Goal: Communication & Community: Answer question/provide support

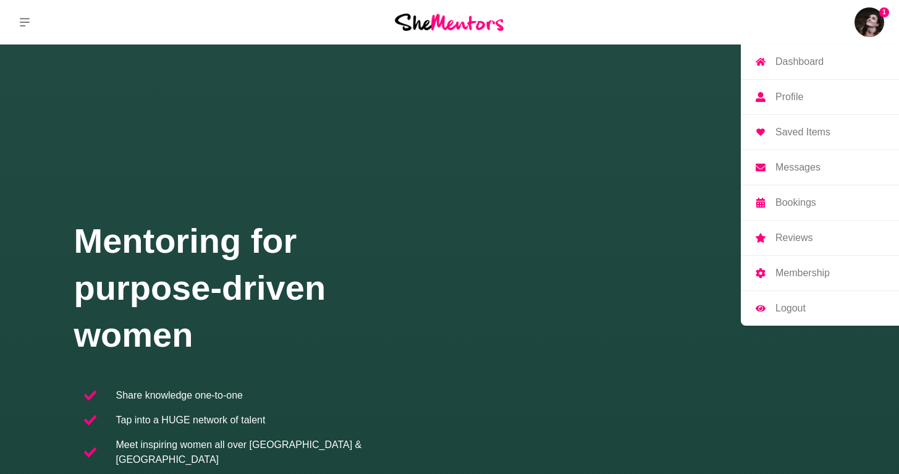
click at [773, 172] on link "Messages" at bounding box center [820, 167] width 158 height 35
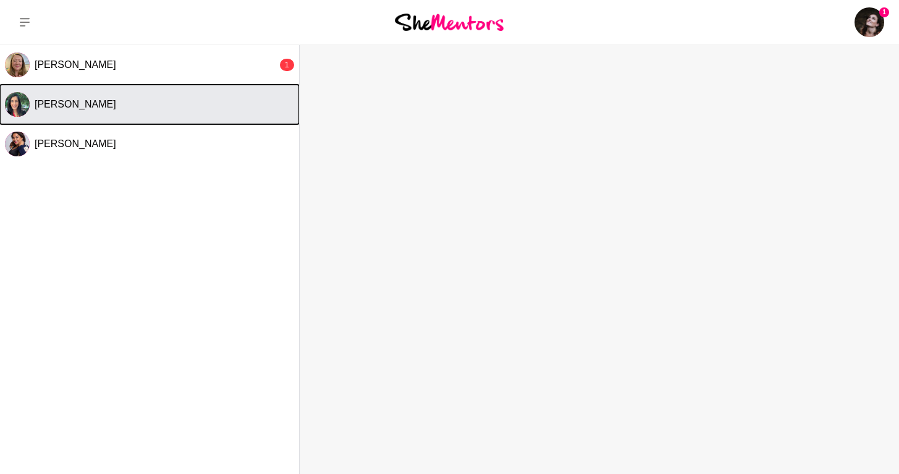
click at [107, 112] on button "[PERSON_NAME]" at bounding box center [149, 105] width 299 height 40
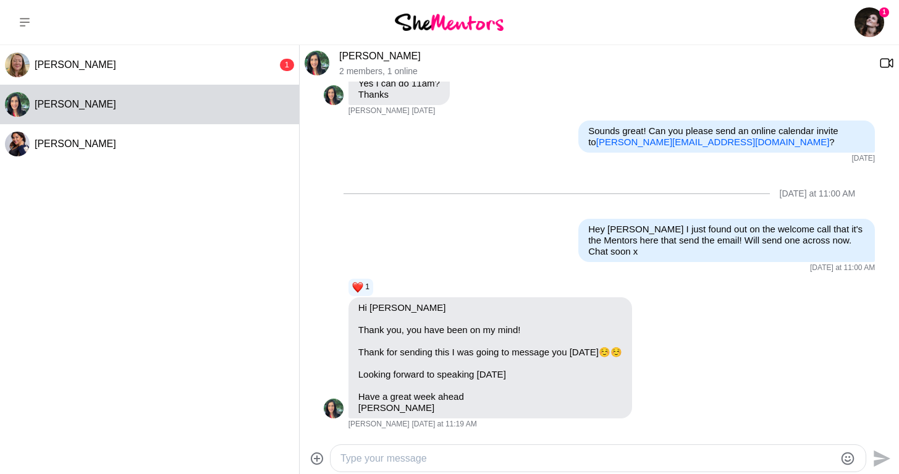
scroll to position [636, 0]
click at [385, 460] on textarea "Type your message" at bounding box center [587, 458] width 494 height 15
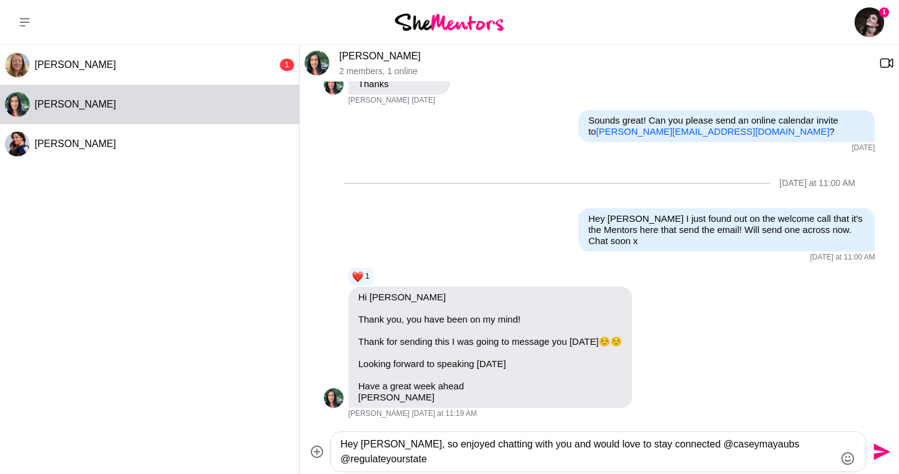
type textarea "Hey [PERSON_NAME], so enjoyed chatting with you and would love to stay connecte…"
click at [846, 459] on icon "Emoji picker" at bounding box center [847, 458] width 15 height 15
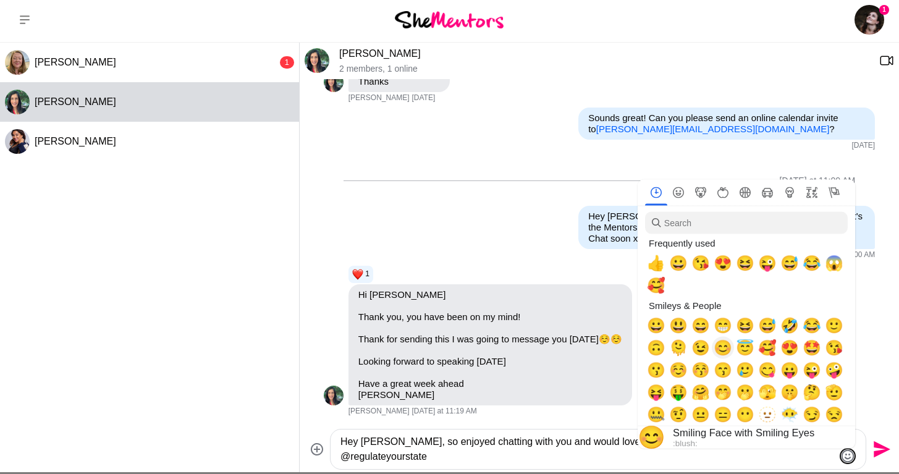
scroll to position [0, 0]
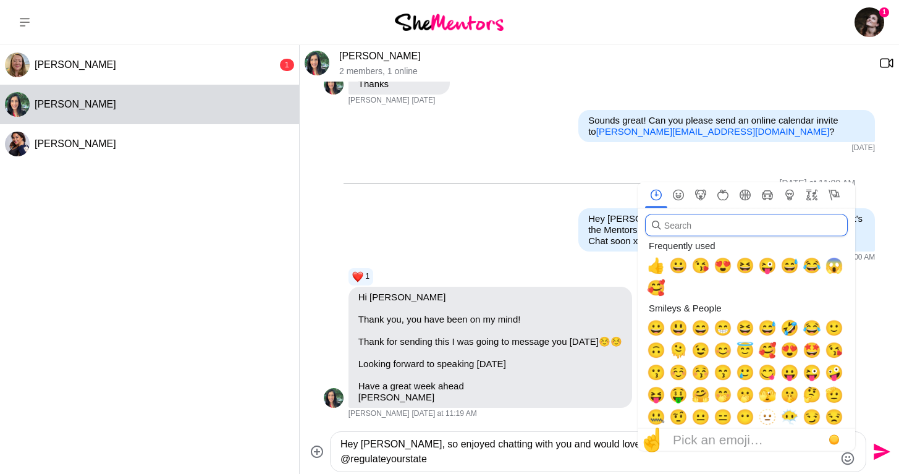
click at [725, 223] on input "search" at bounding box center [746, 225] width 203 height 22
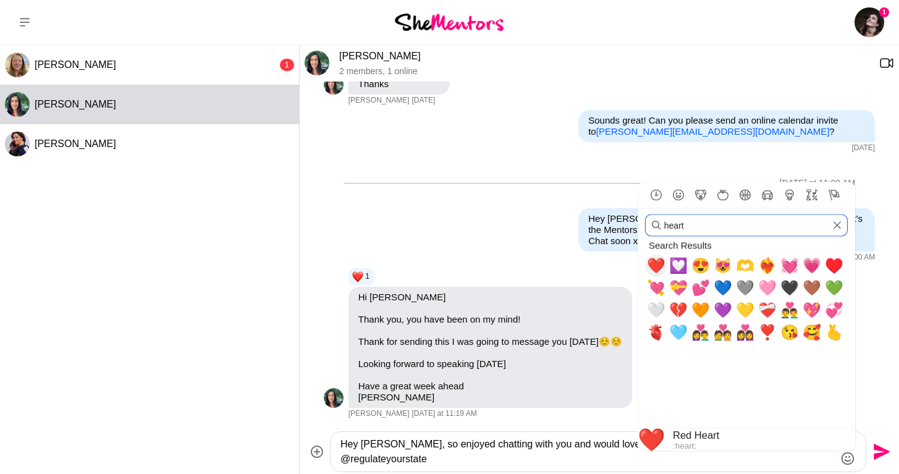
type input "heart"
click at [655, 266] on span "❤️" at bounding box center [656, 265] width 19 height 17
type textarea "Hey [PERSON_NAME], so enjoyed chatting with you and would love to stay connecte…"
click at [500, 451] on textarea "Hey [PERSON_NAME], so enjoyed chatting with you and would love to stay connecte…" at bounding box center [587, 452] width 494 height 30
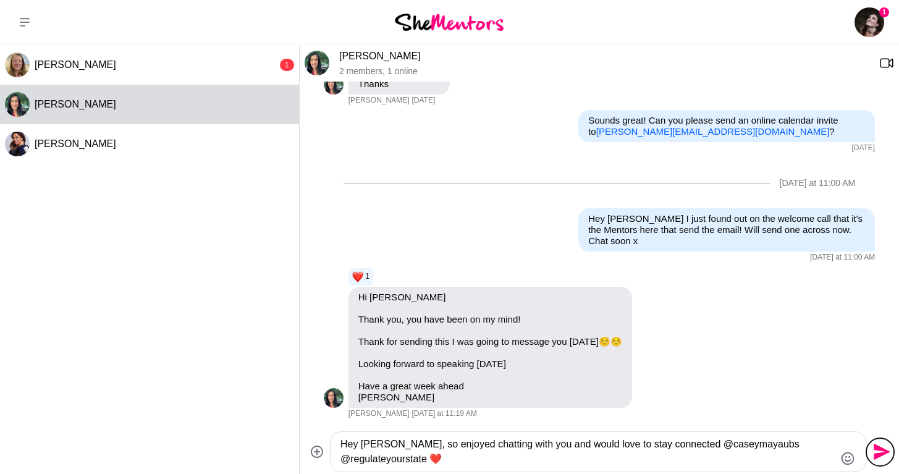
click at [877, 452] on icon "Send" at bounding box center [880, 452] width 20 height 20
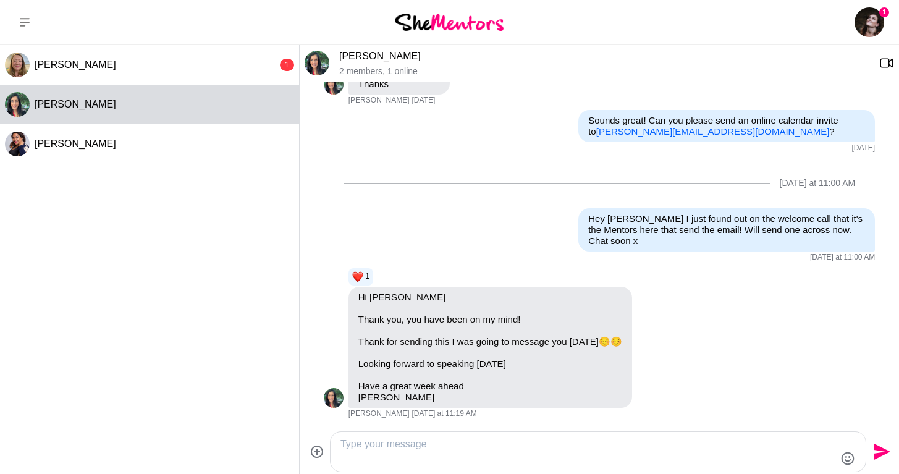
scroll to position [734, 0]
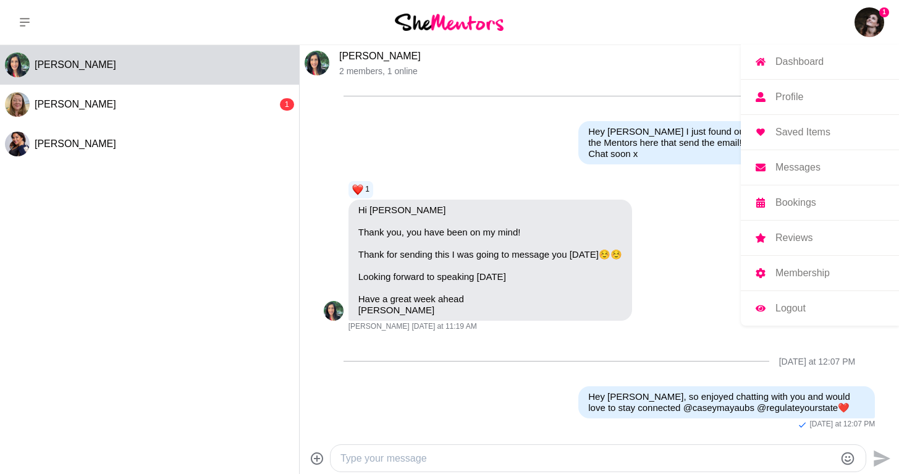
click at [794, 58] on p "Dashboard" at bounding box center [799, 62] width 48 height 10
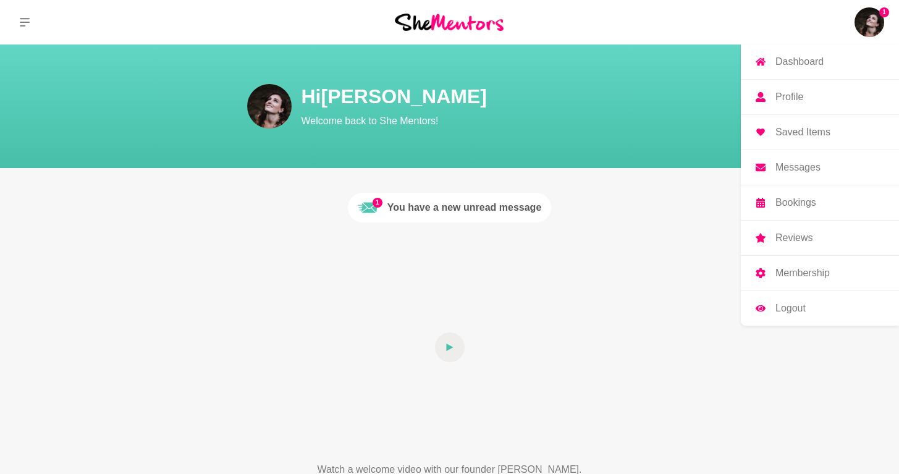
click at [795, 167] on p "Messages" at bounding box center [797, 167] width 45 height 10
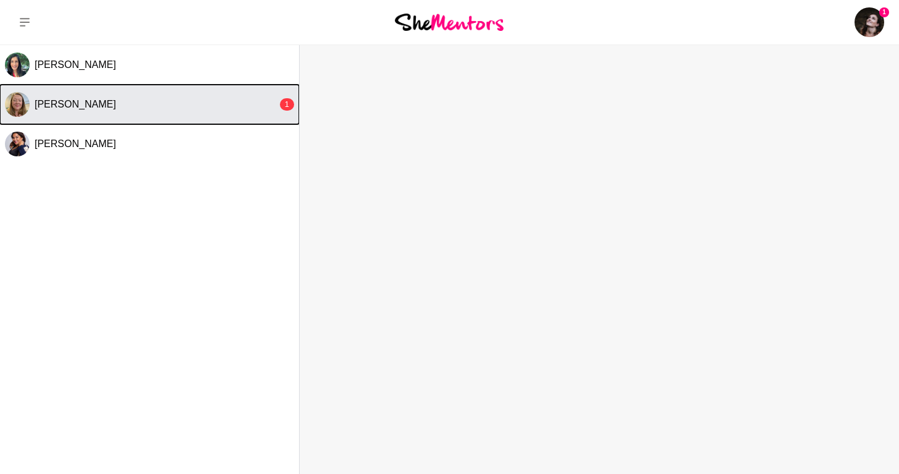
click at [77, 111] on button "[PERSON_NAME] 1" at bounding box center [149, 105] width 299 height 40
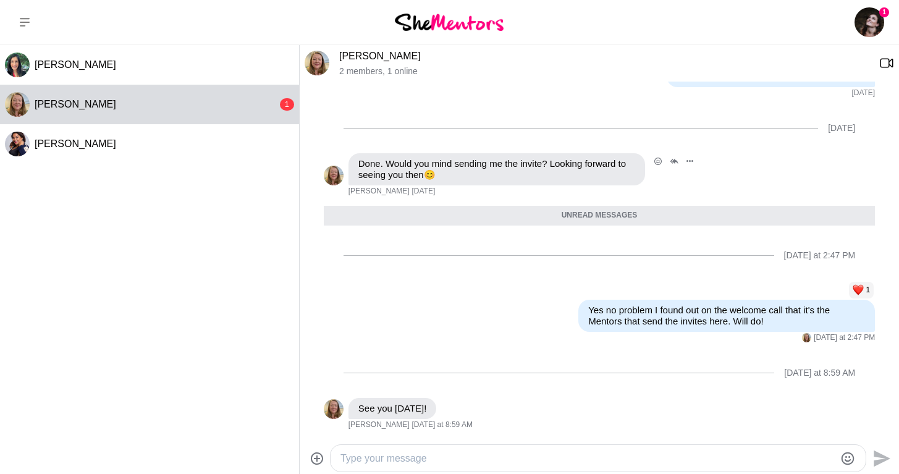
scroll to position [617, 0]
click at [445, 407] on icon "Open Reaction Selector" at bounding box center [448, 405] width 7 height 7
click at [424, 387] on button "Select Reaction: Heart" at bounding box center [420, 379] width 25 height 25
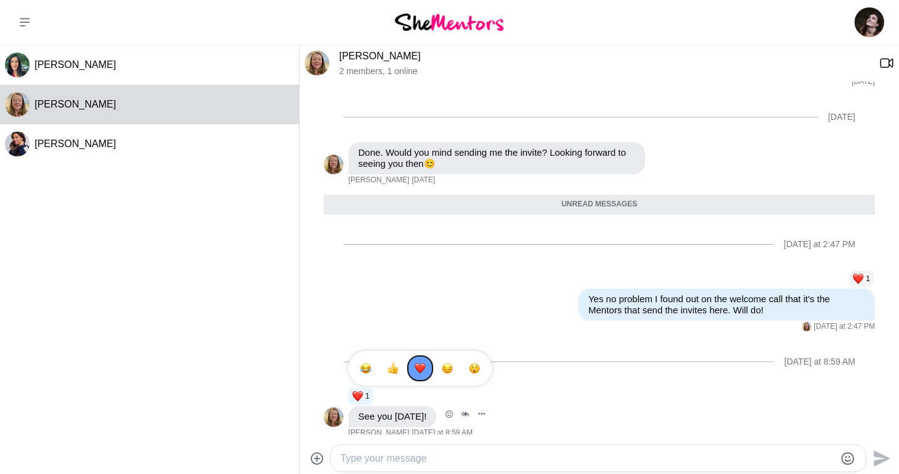
scroll to position [637, 0]
